Goal: Check status

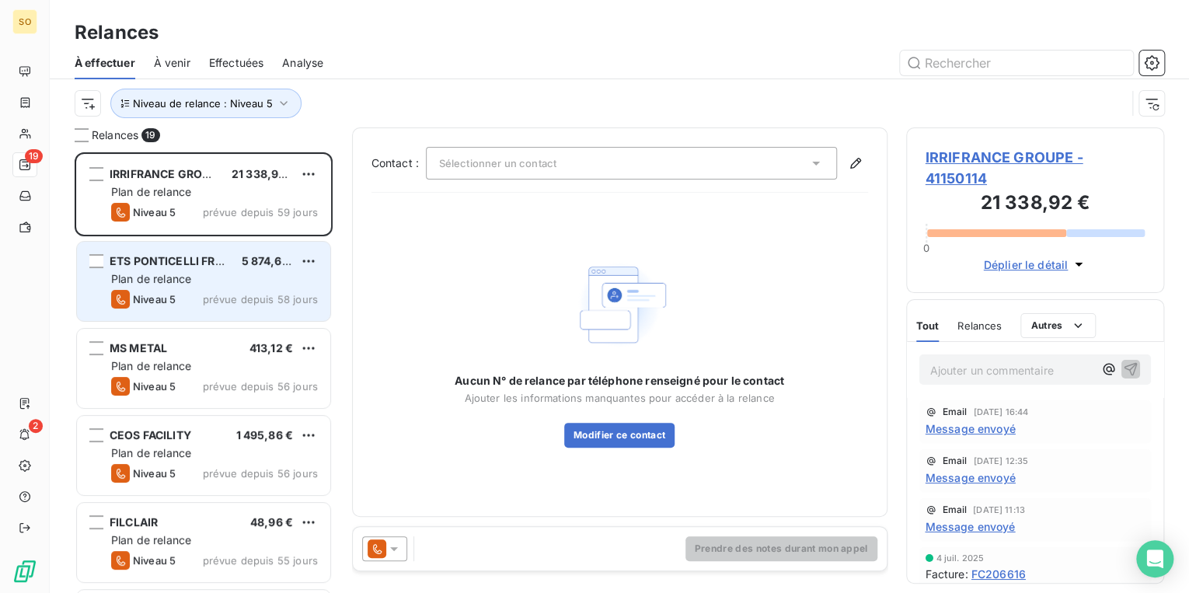
scroll to position [431, 249]
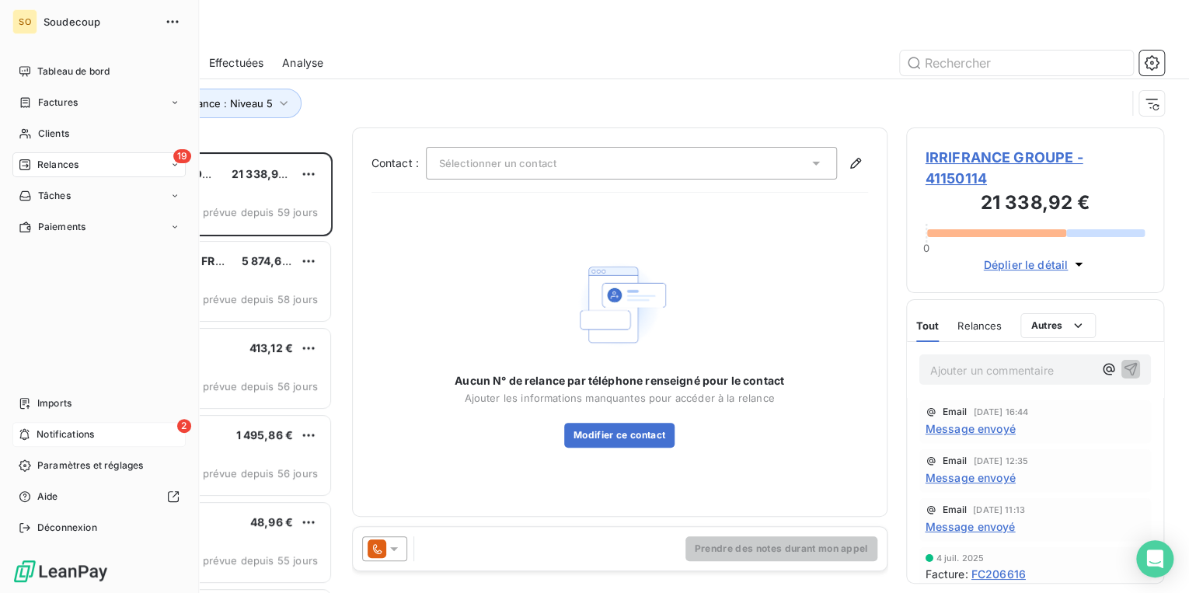
click at [90, 434] on span "Notifications" at bounding box center [65, 434] width 57 height 14
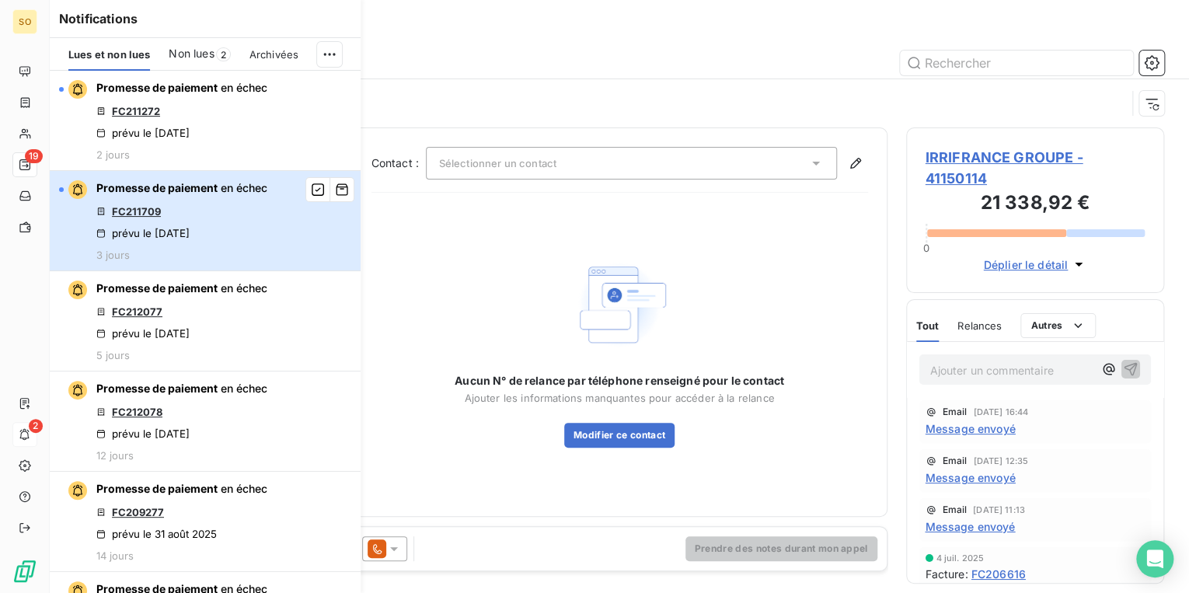
click at [165, 227] on div "prévu le [DATE]" at bounding box center [142, 233] width 93 height 12
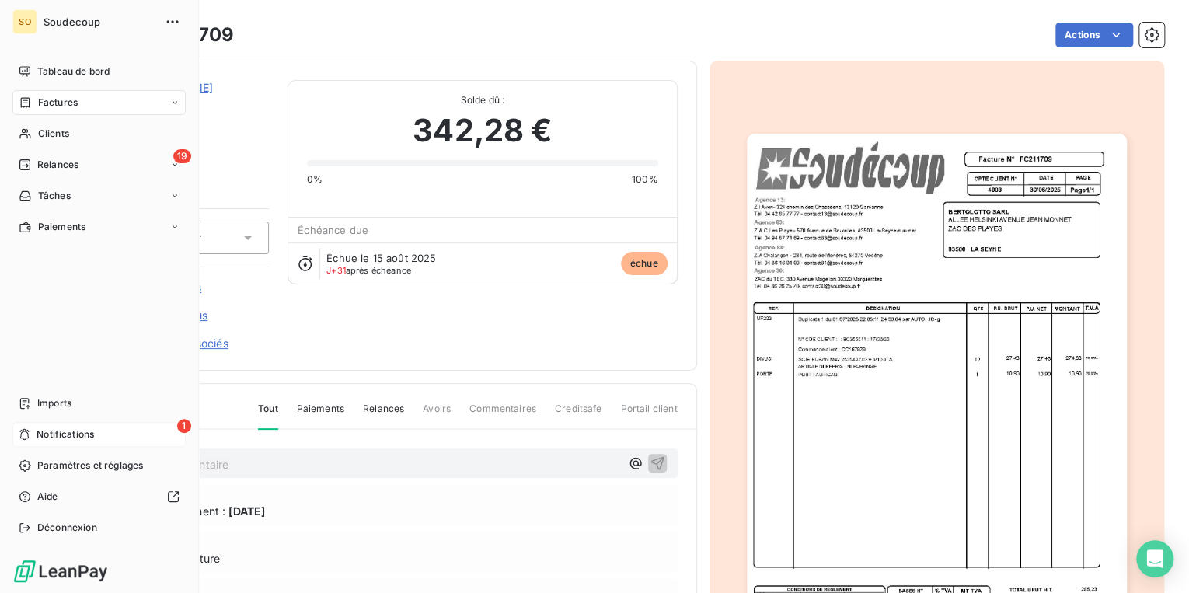
click at [84, 437] on span "Notifications" at bounding box center [65, 434] width 57 height 14
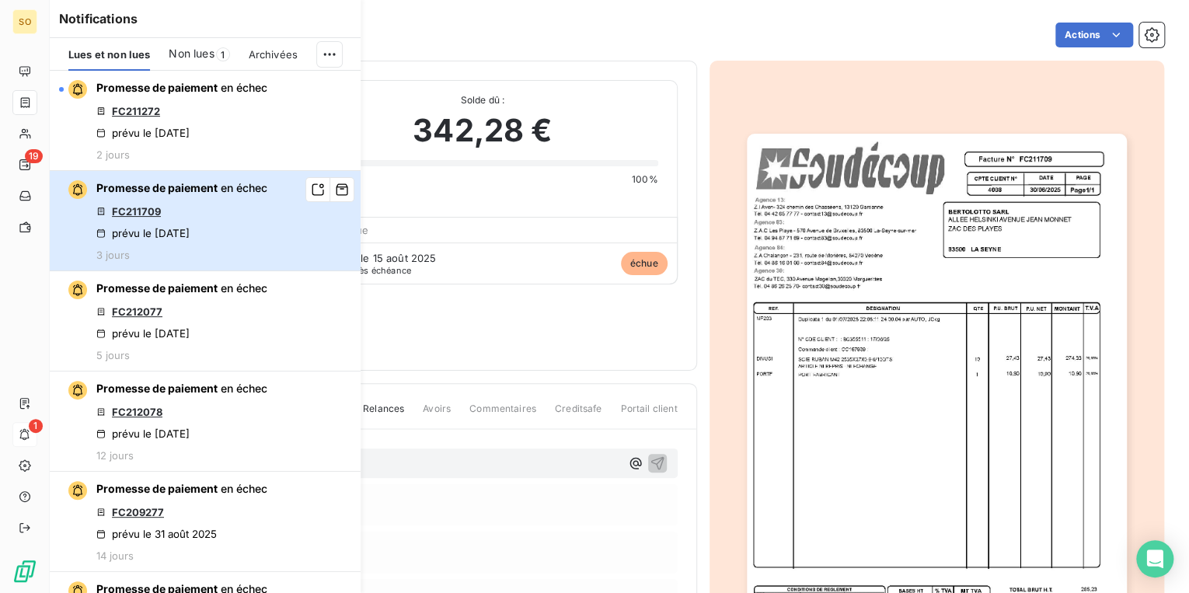
click at [200, 187] on span "Promesse de paiement" at bounding box center [156, 187] width 121 height 13
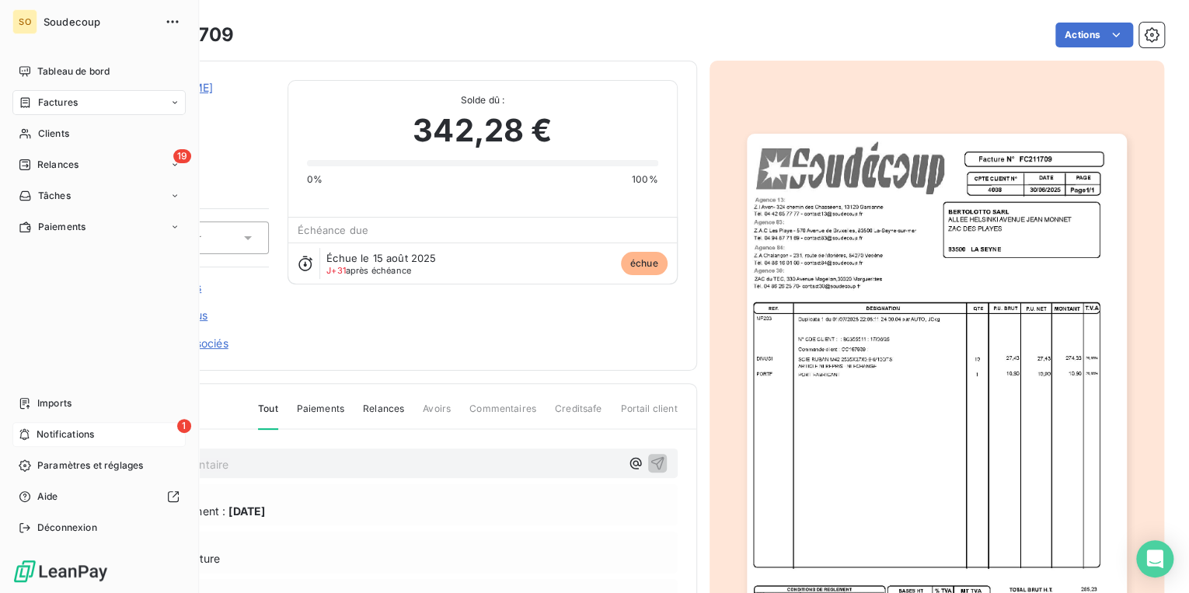
click at [47, 158] on span "Relances" at bounding box center [57, 165] width 41 height 14
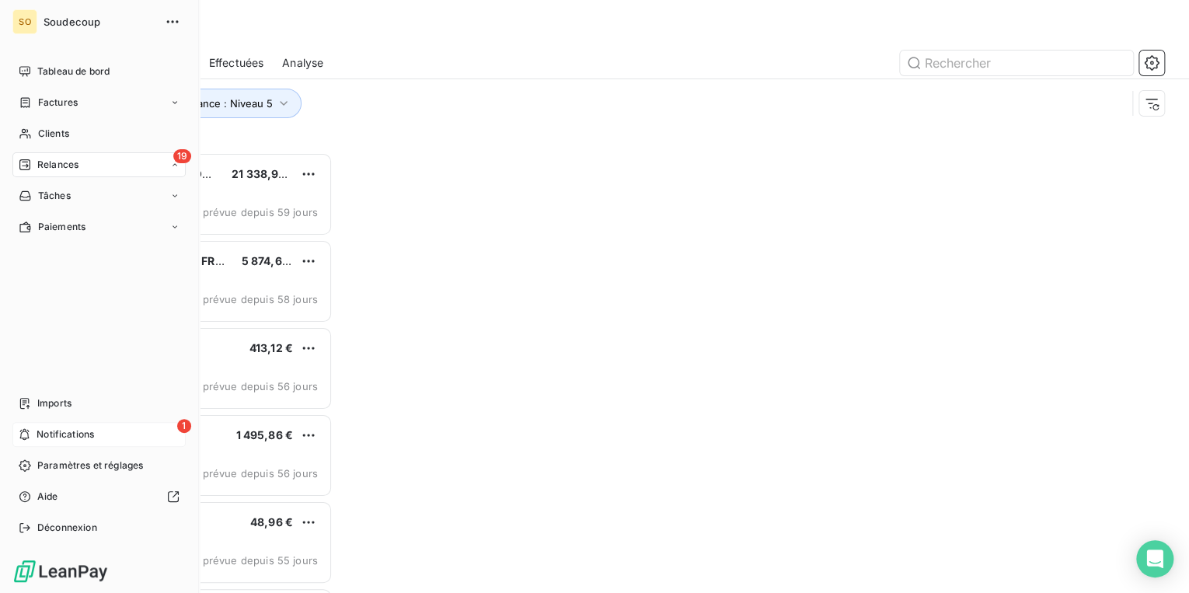
scroll to position [431, 249]
